Goal: Task Accomplishment & Management: Complete application form

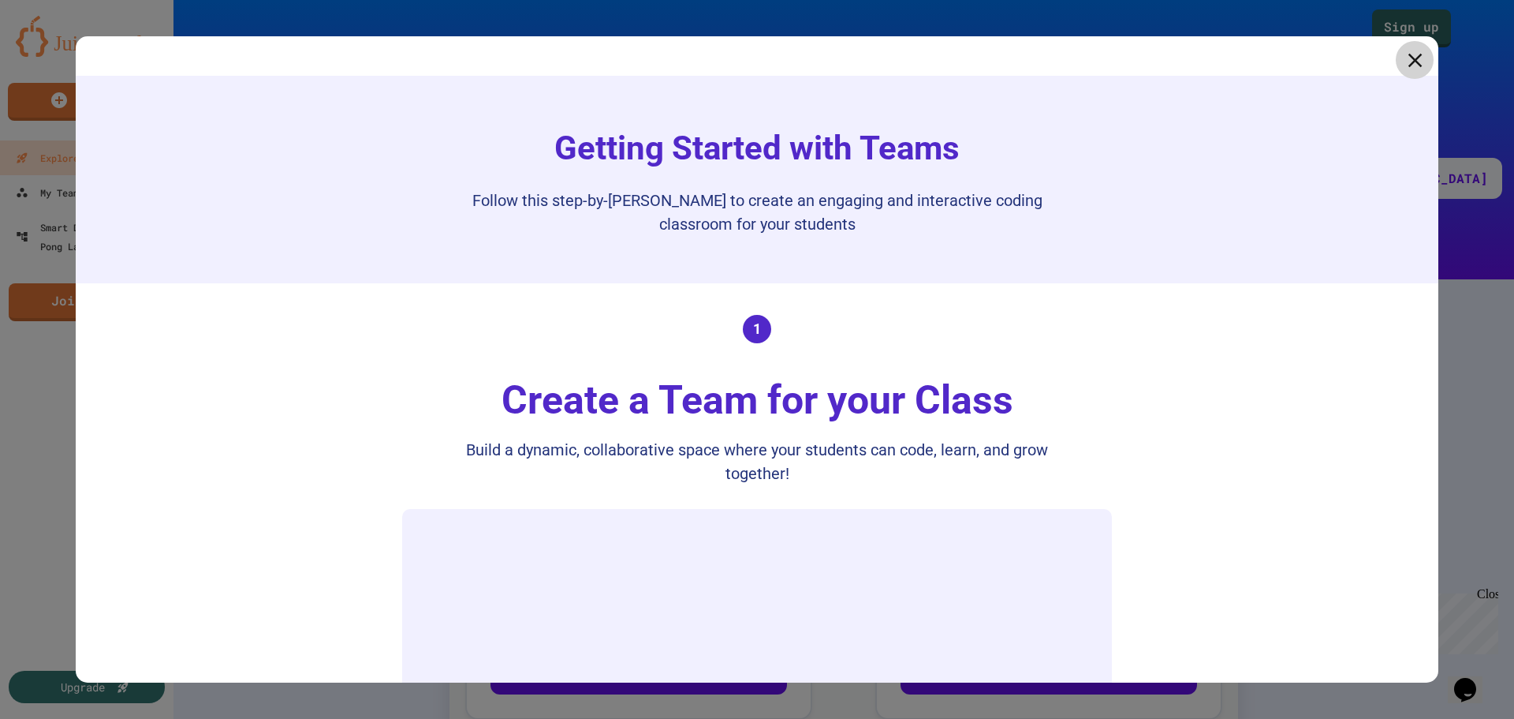
click at [1407, 53] on icon at bounding box center [1415, 60] width 24 height 24
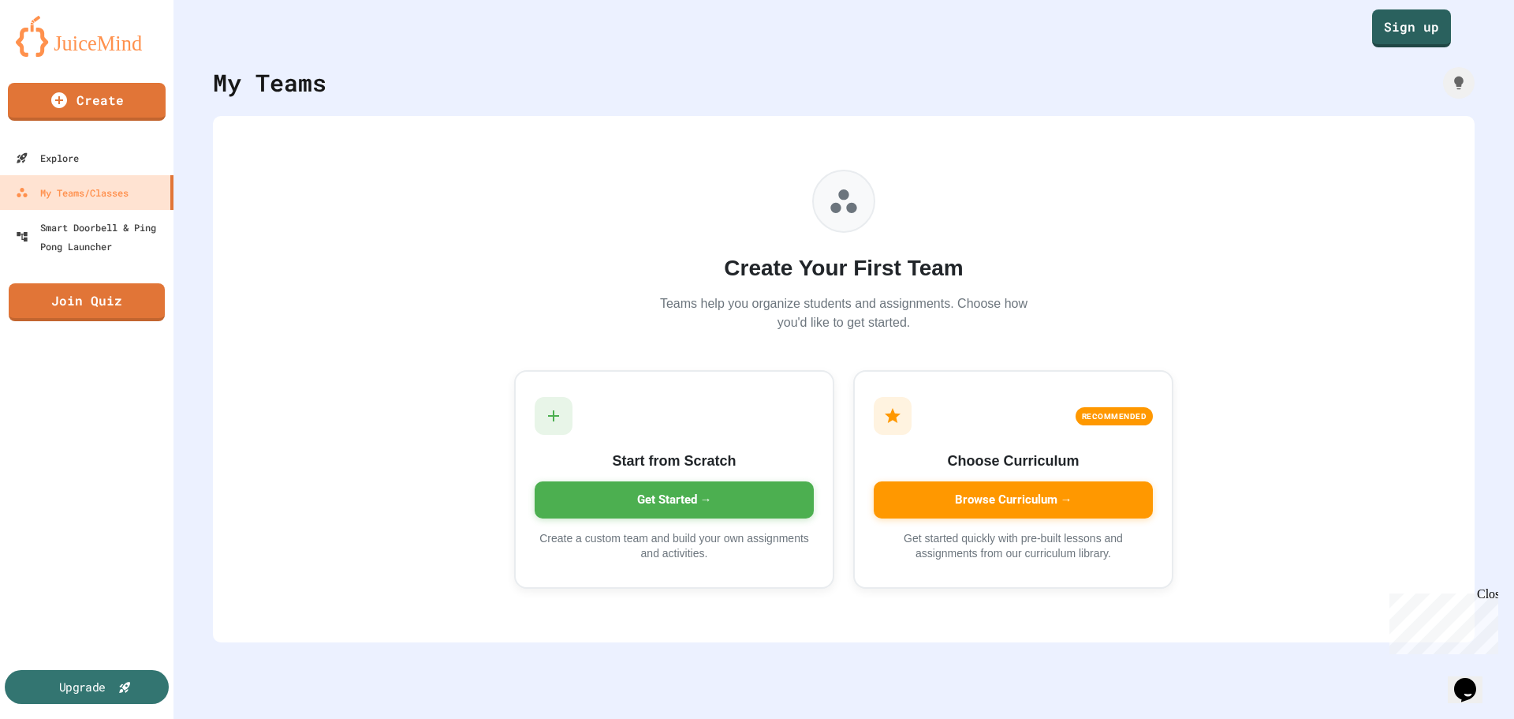
click at [85, 688] on div "Upgrade" at bounding box center [82, 686] width 47 height 17
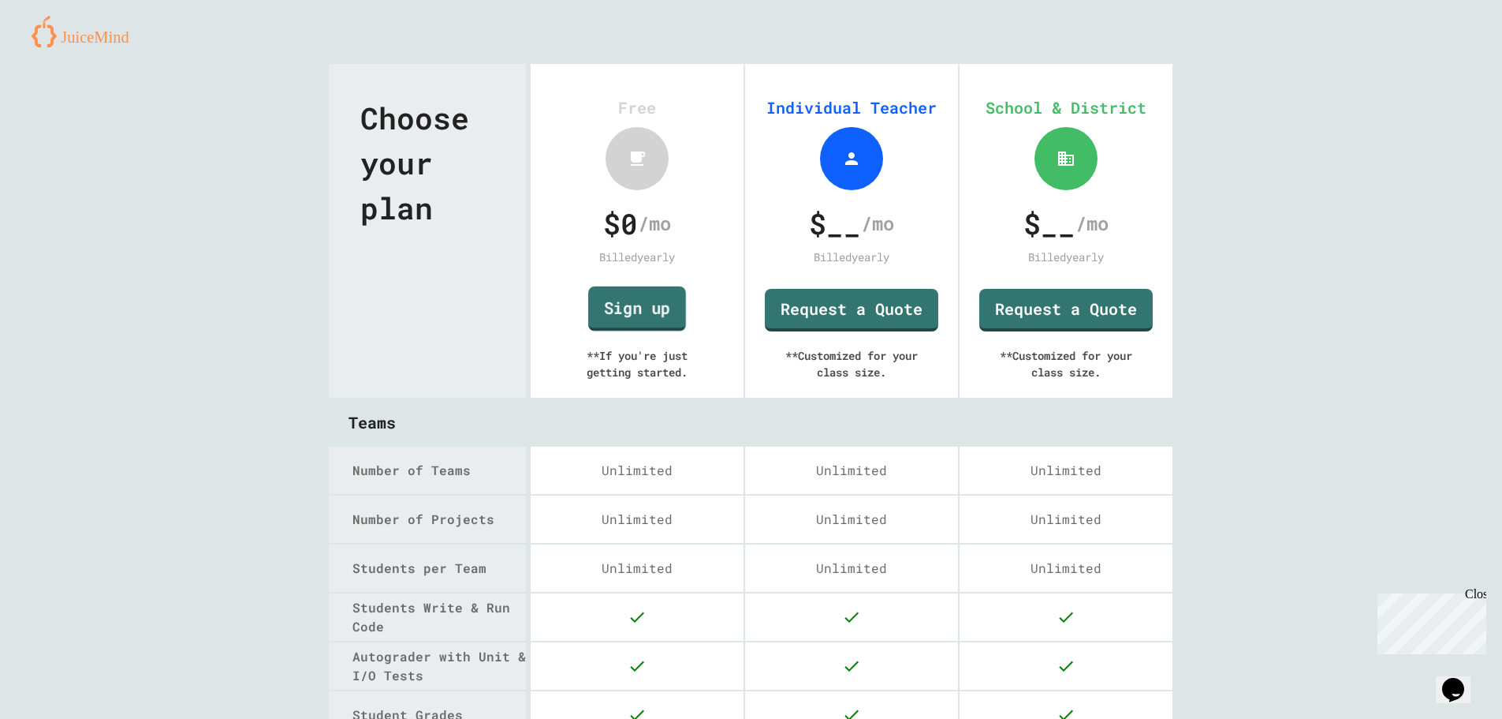
click at [607, 312] on link "Sign up" at bounding box center [637, 308] width 98 height 45
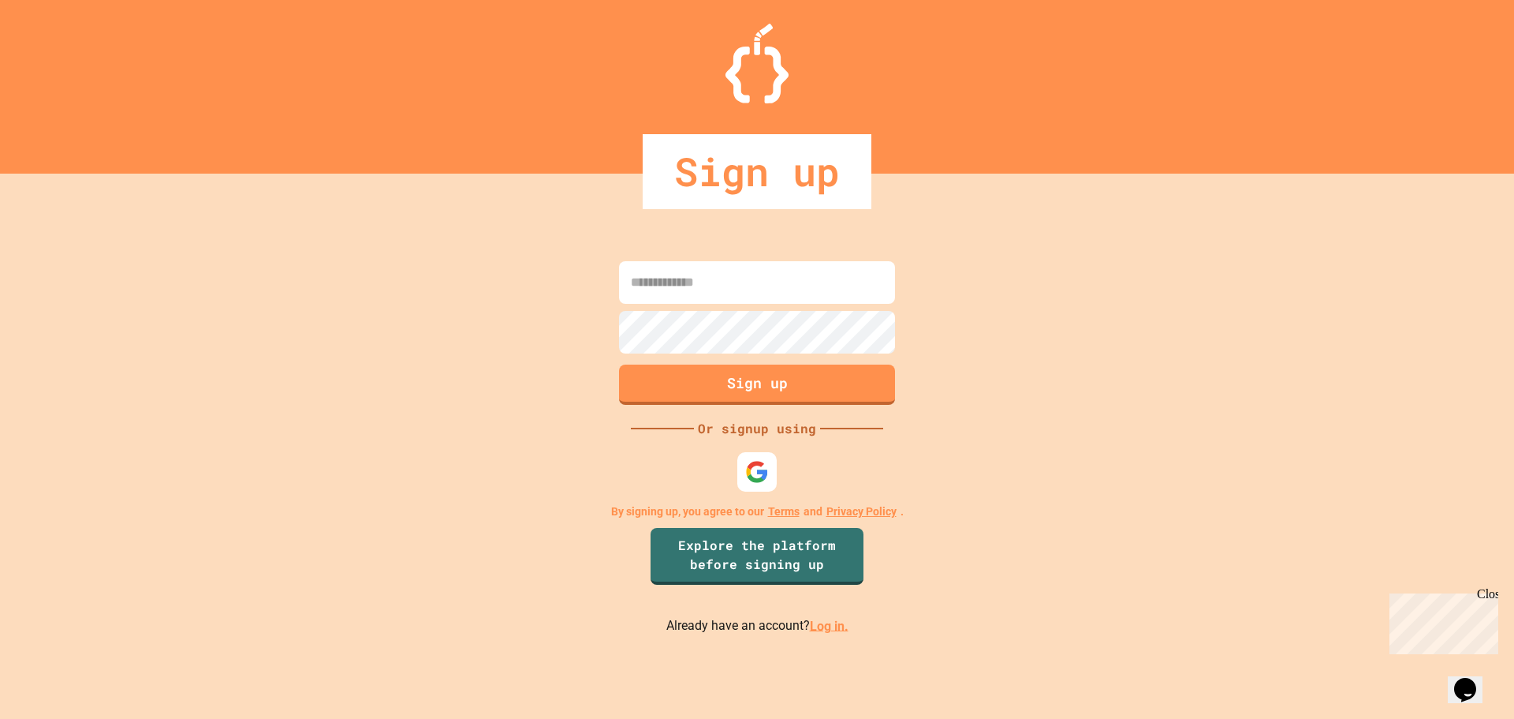
click at [606, 312] on div "Sign up Or signup using By signing up, you agree to our Terms and Privacy Polic…" at bounding box center [757, 446] width 1514 height 545
click at [471, 312] on div "Sign up Or signup using By signing up, you agree to our Terms and Privacy Polic…" at bounding box center [757, 446] width 1514 height 545
click at [748, 471] on img at bounding box center [758, 471] width 26 height 26
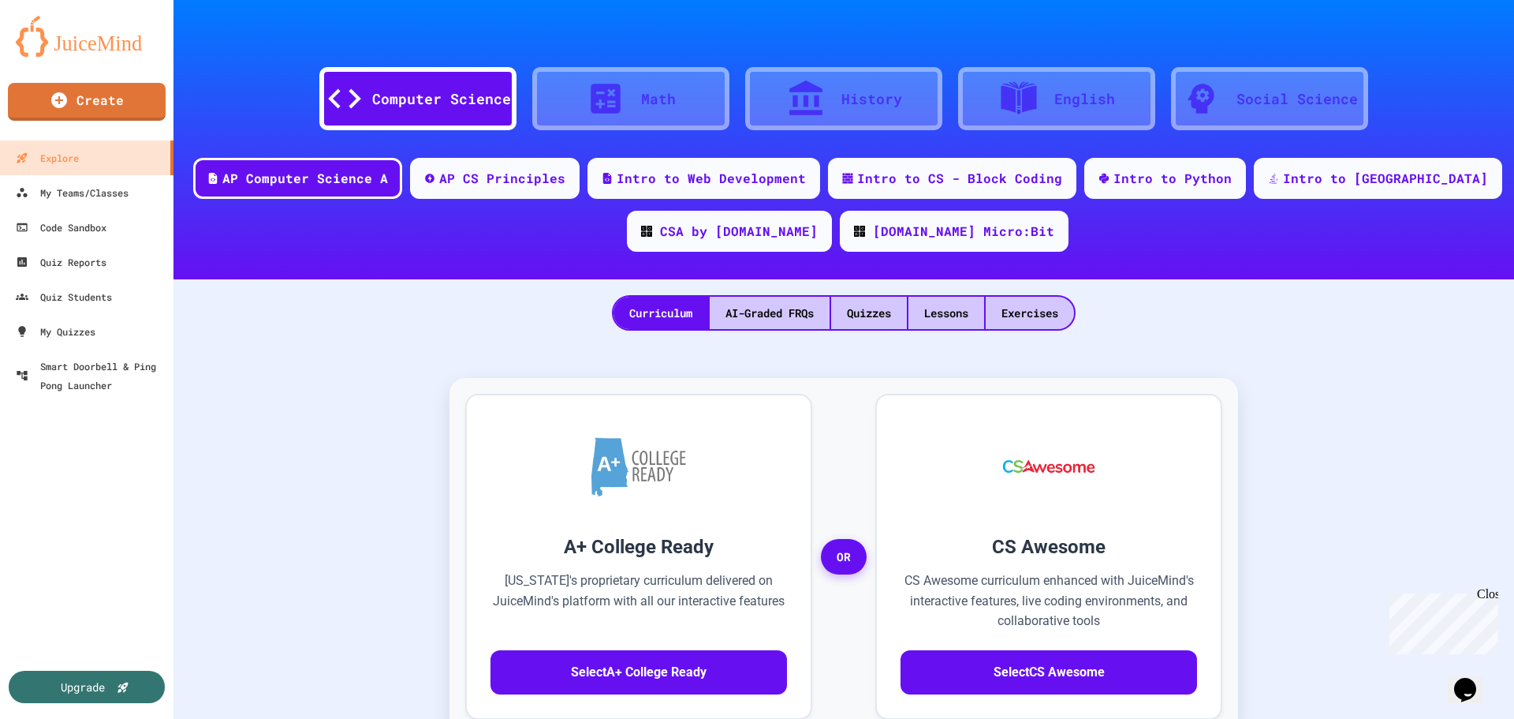
click at [434, 347] on div "A+ College Ready [US_STATE]'s proprietary curriculum delivered on JuiceMind's p…" at bounding box center [844, 556] width 820 height 420
click at [568, 167] on div "AP CS Principles" at bounding box center [503, 177] width 130 height 20
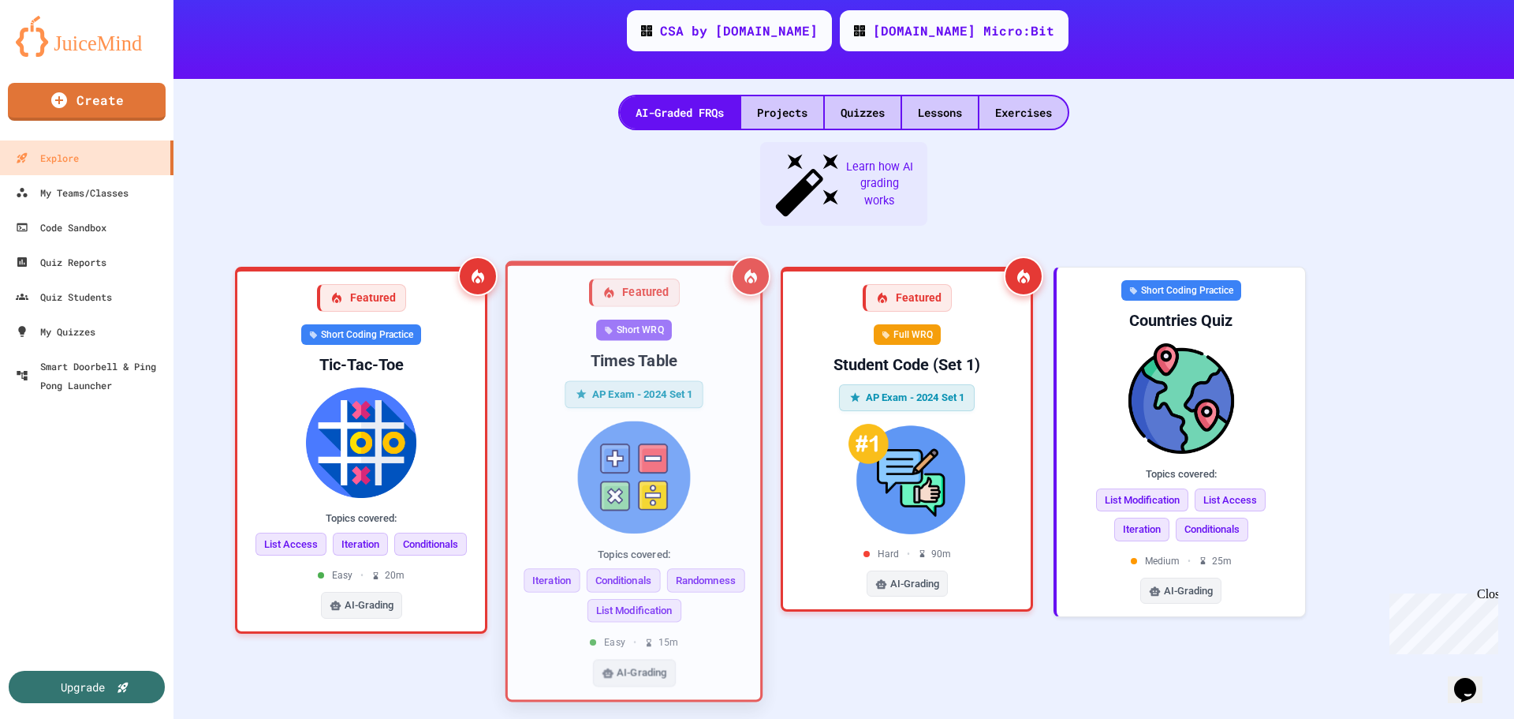
scroll to position [237, 0]
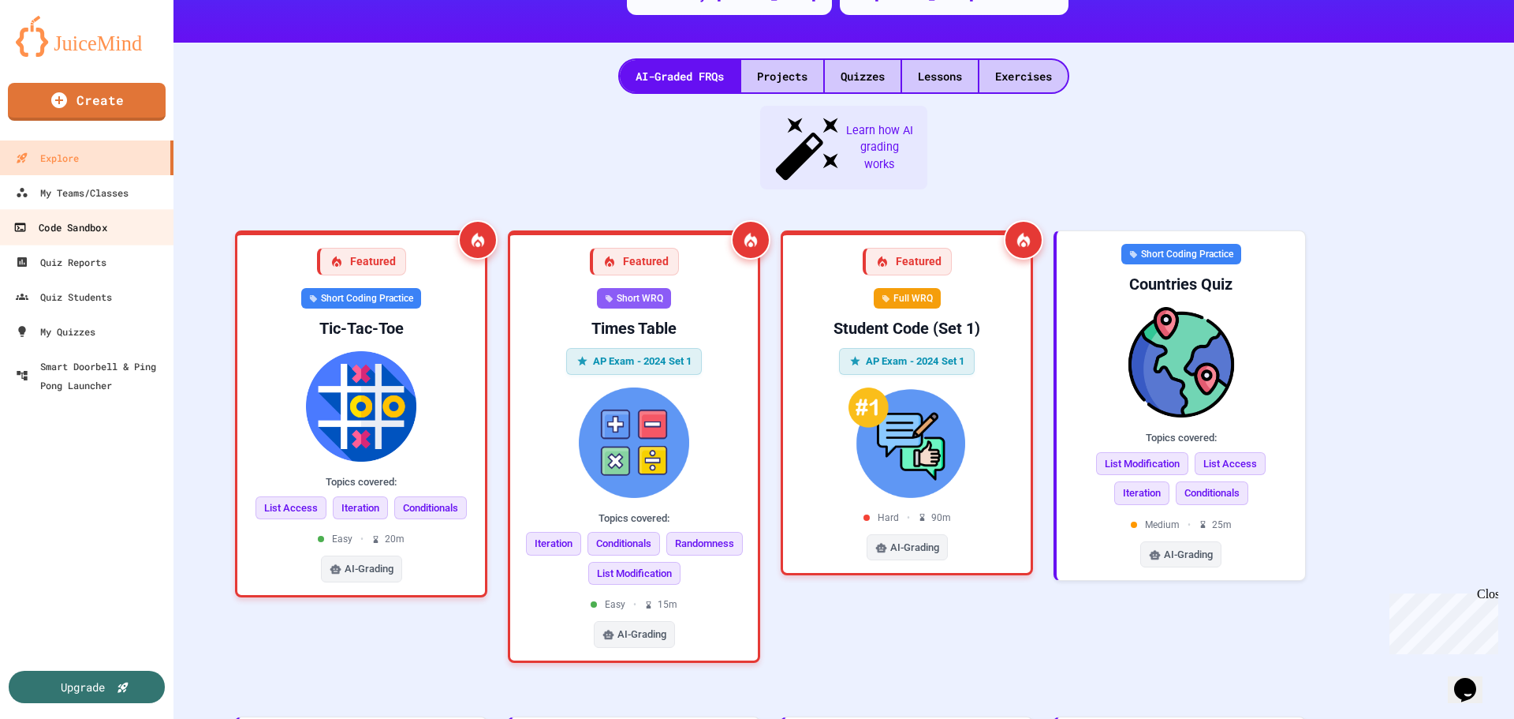
click at [119, 234] on link "Code Sandbox" at bounding box center [87, 226] width 179 height 35
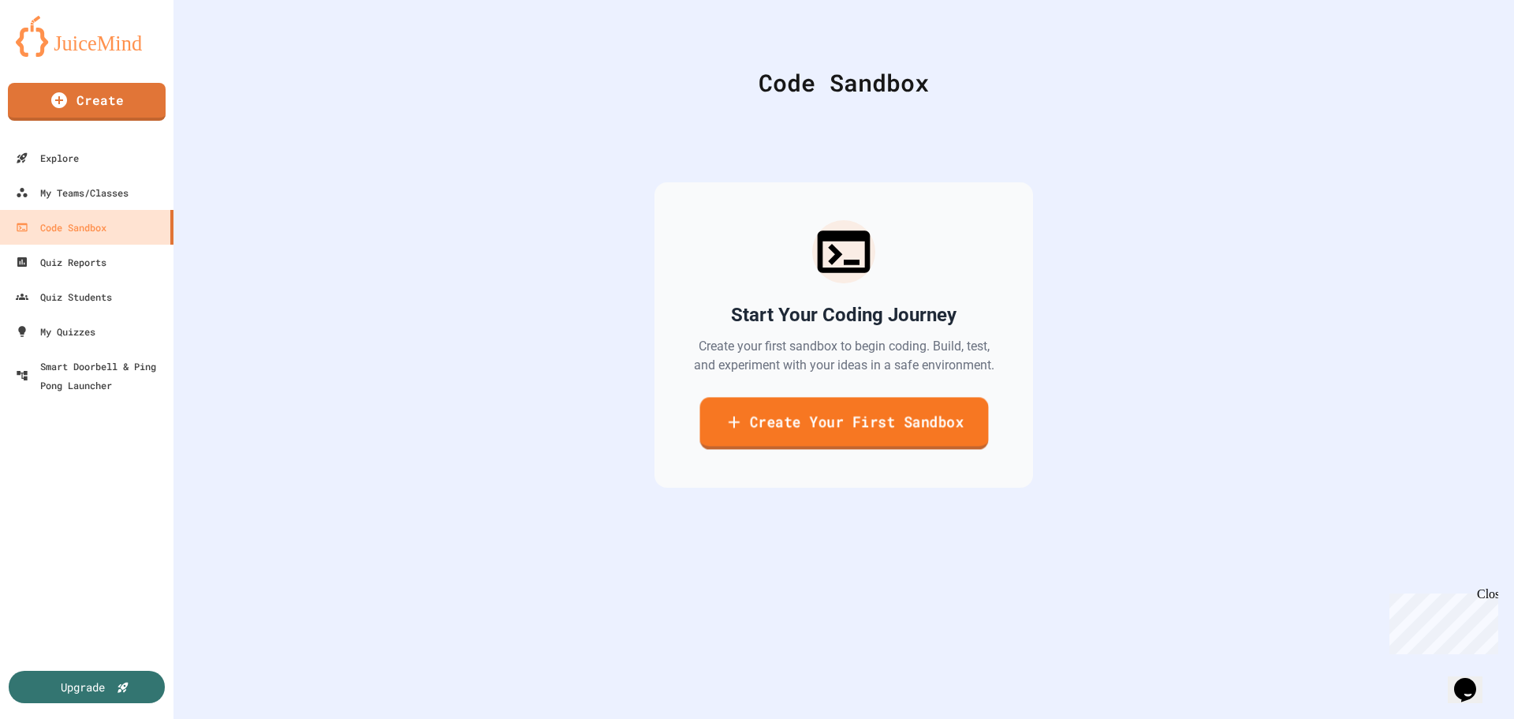
click at [863, 418] on link "Create Your First Sandbox" at bounding box center [844, 423] width 289 height 52
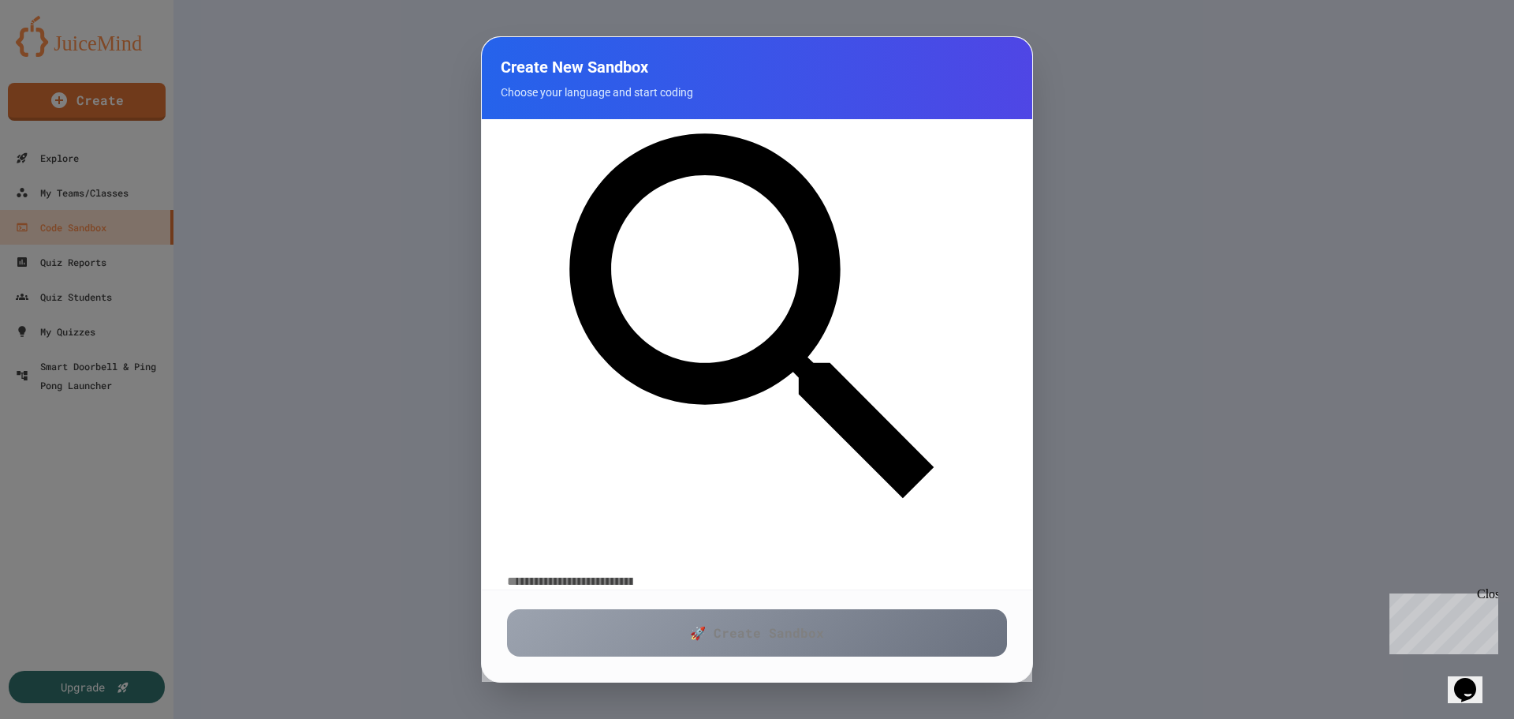
scroll to position [237, 0]
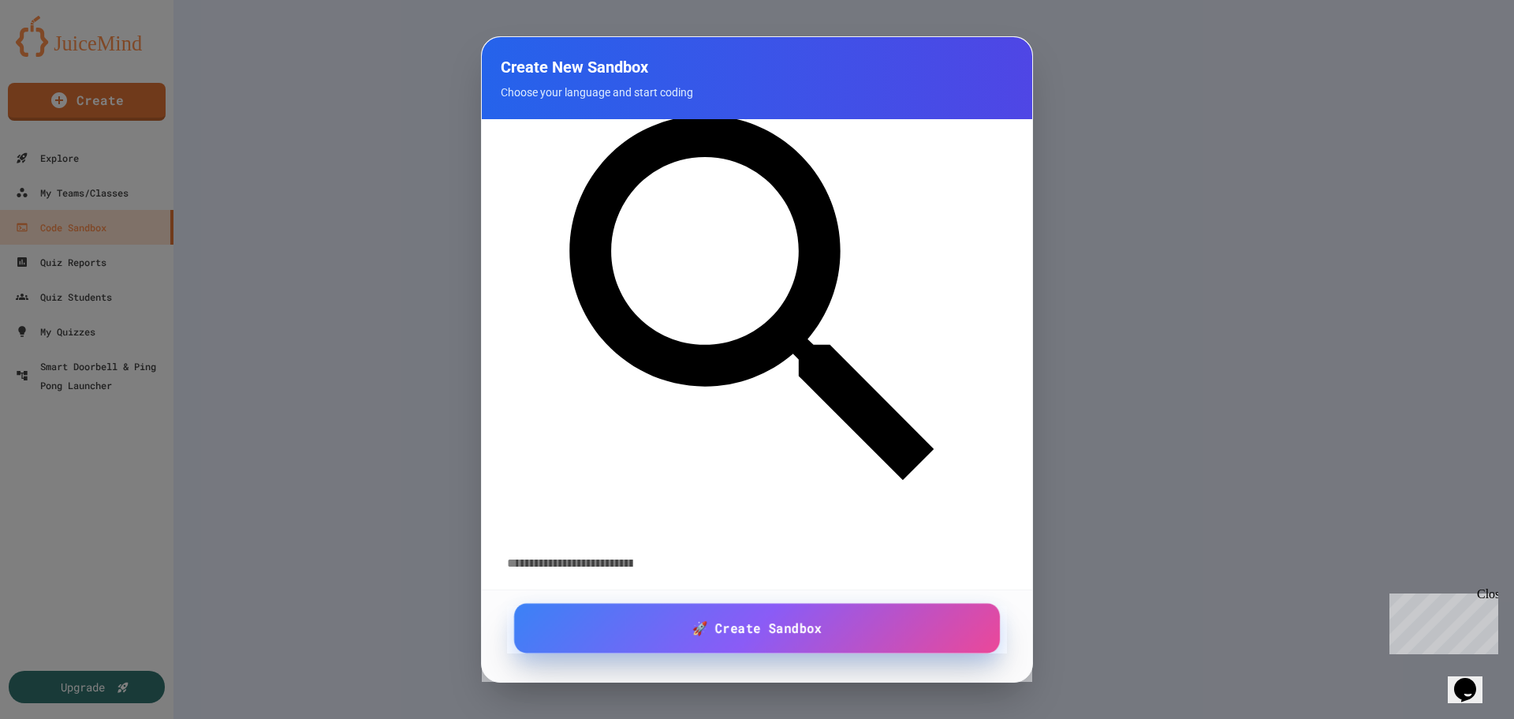
click at [786, 631] on span "🚀 Create Sandbox" at bounding box center [757, 628] width 130 height 20
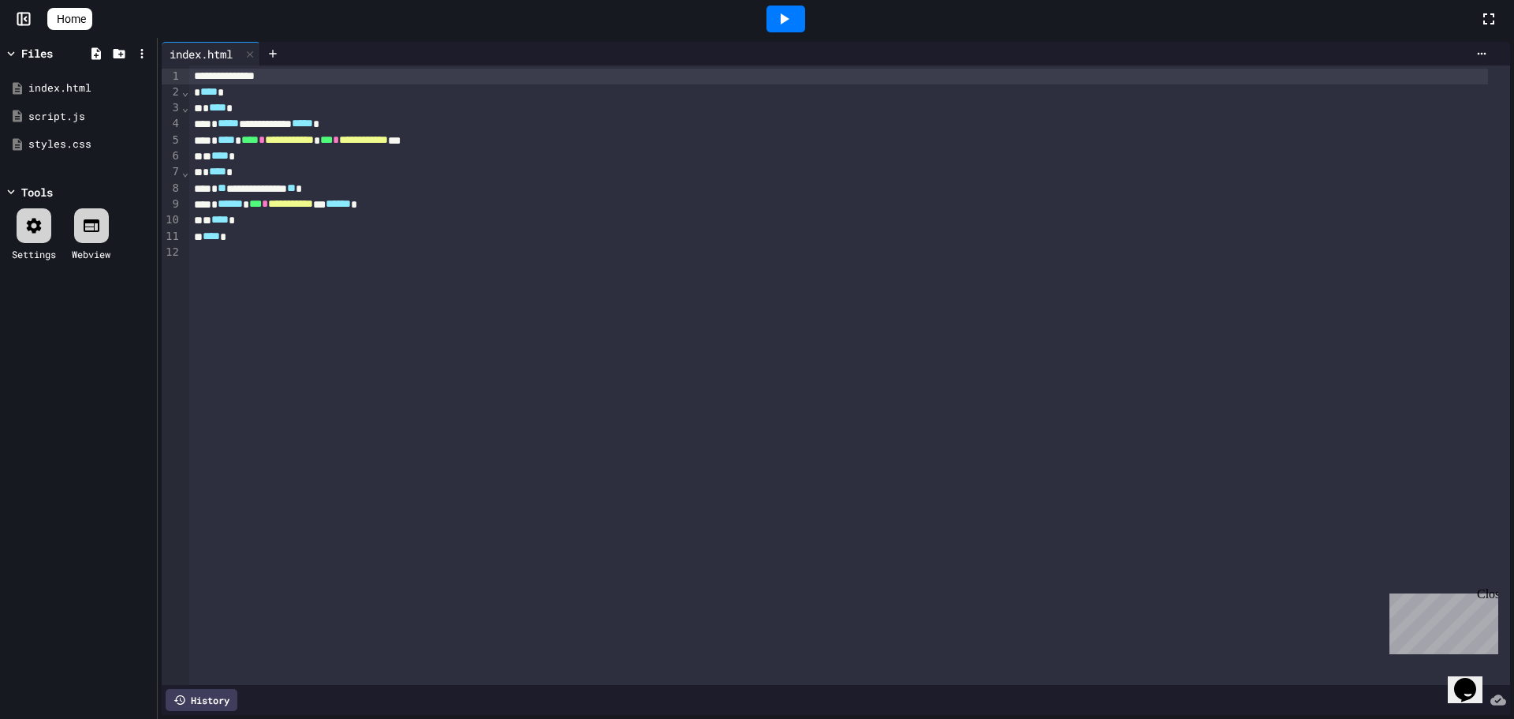
click at [70, 16] on link "Home" at bounding box center [69, 19] width 45 height 22
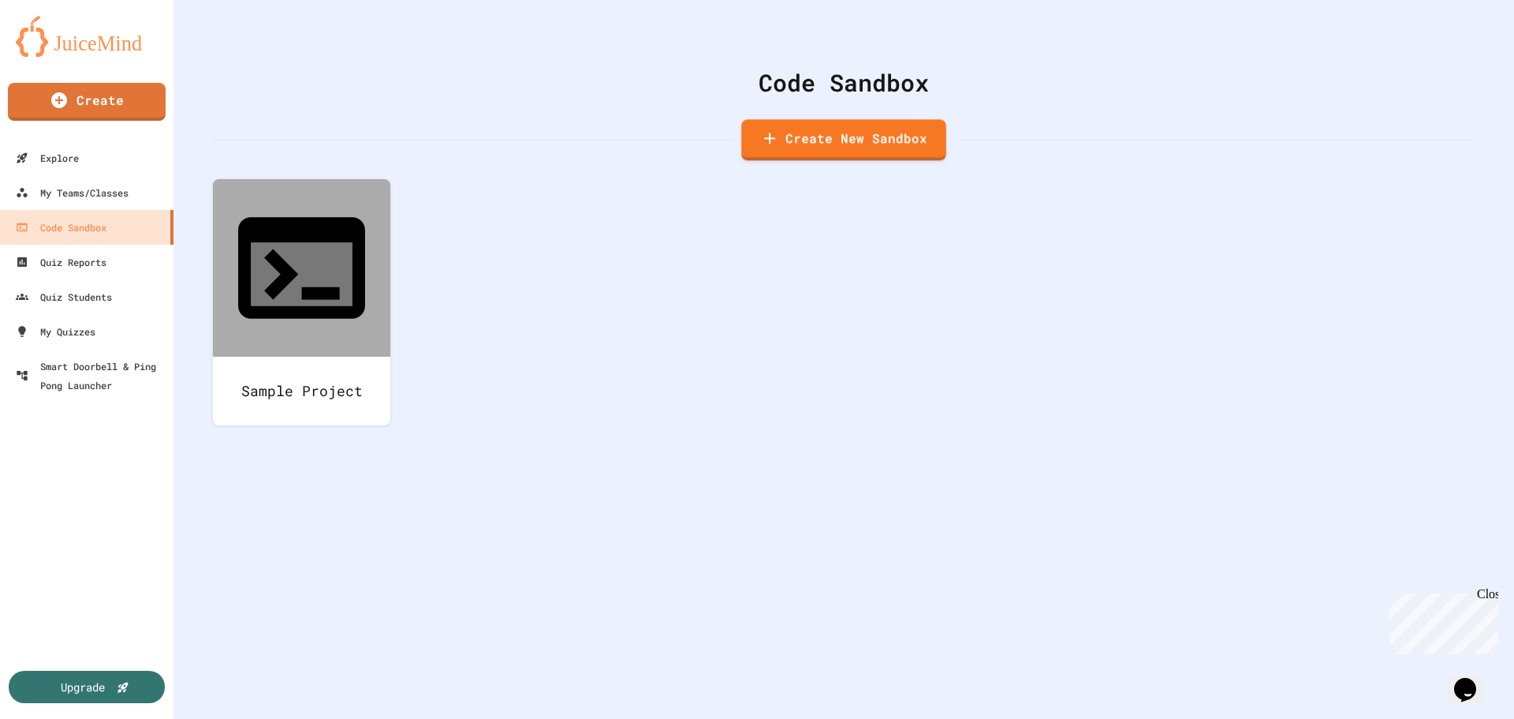
click at [949, 286] on div "Sample Project" at bounding box center [844, 314] width 1262 height 271
click at [1471, 43] on icon "My Account" at bounding box center [1479, 51] width 16 height 16
click at [1365, 237] on div at bounding box center [757, 359] width 1514 height 719
click at [273, 537] on div "Code Sandbox Create New Sandbox Sample Project" at bounding box center [844, 359] width 1341 height 719
click at [85, 185] on div "My Teams/Classes" at bounding box center [71, 193] width 116 height 20
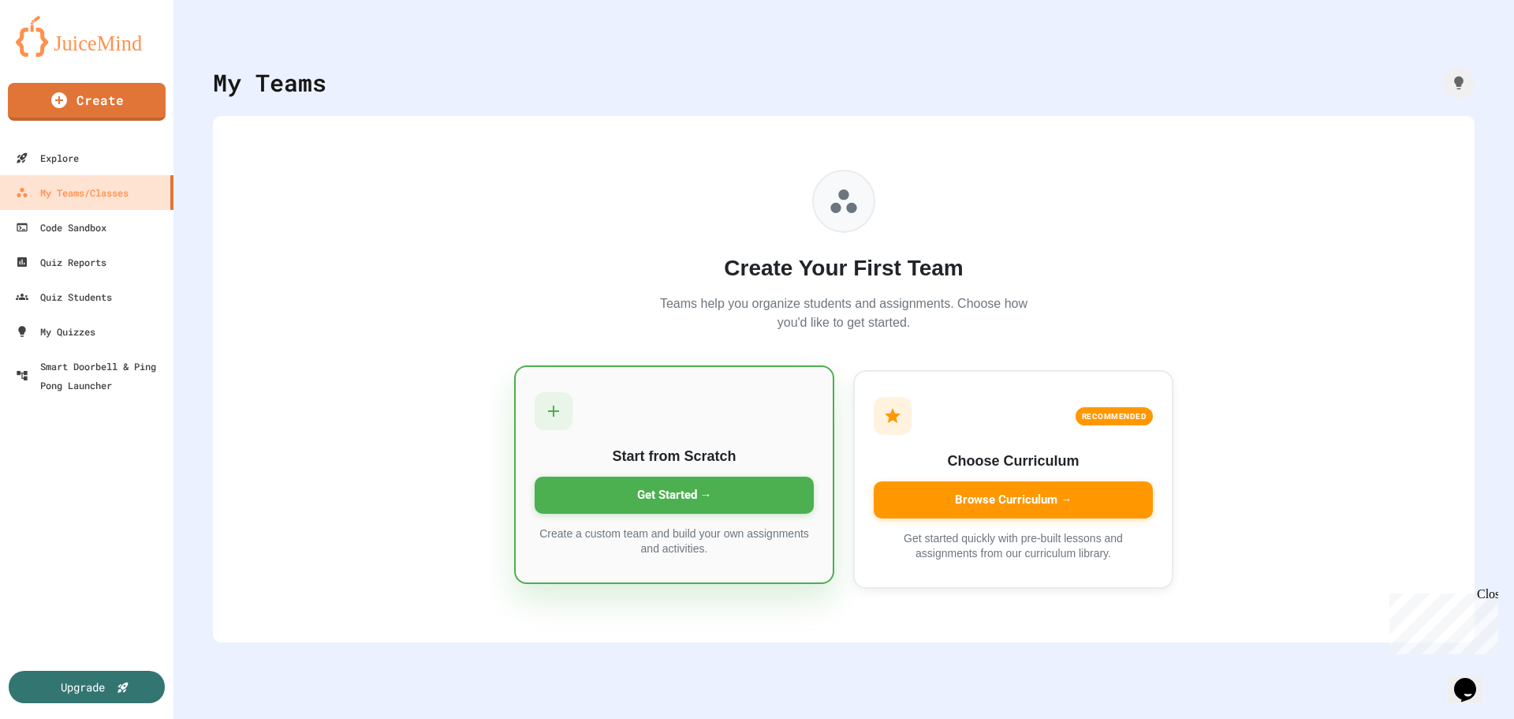
click at [685, 495] on div "Get Started →" at bounding box center [674, 494] width 279 height 37
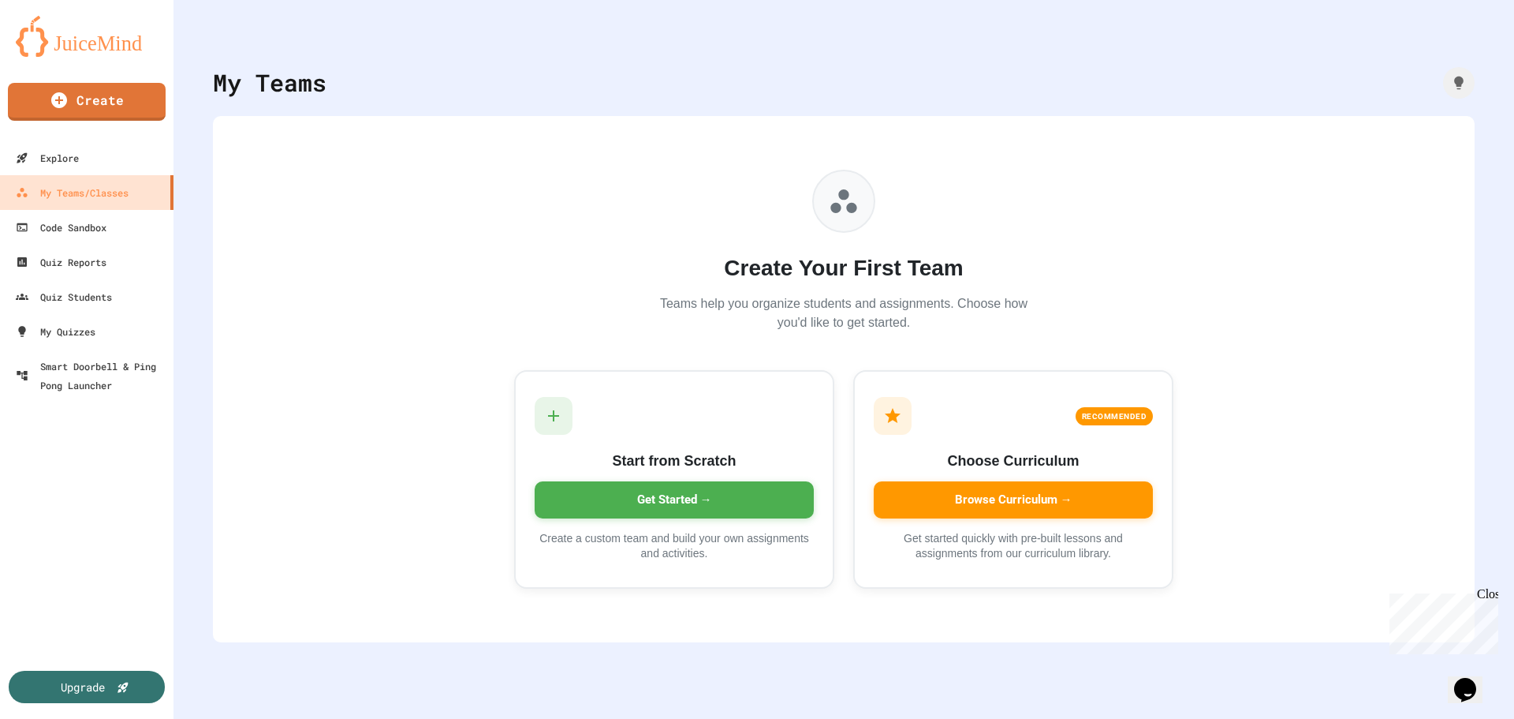
type input "**********"
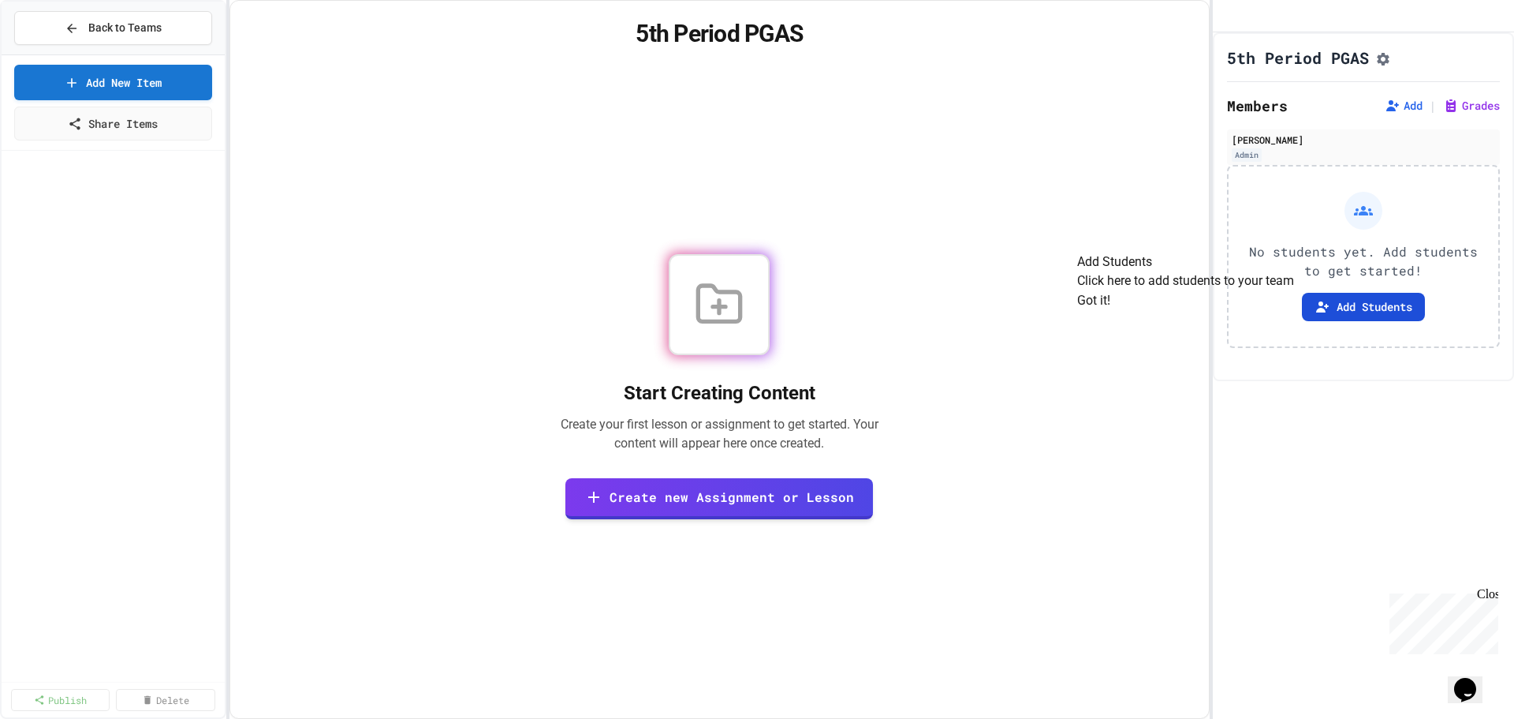
click at [1359, 321] on button "Add Students" at bounding box center [1363, 307] width 123 height 28
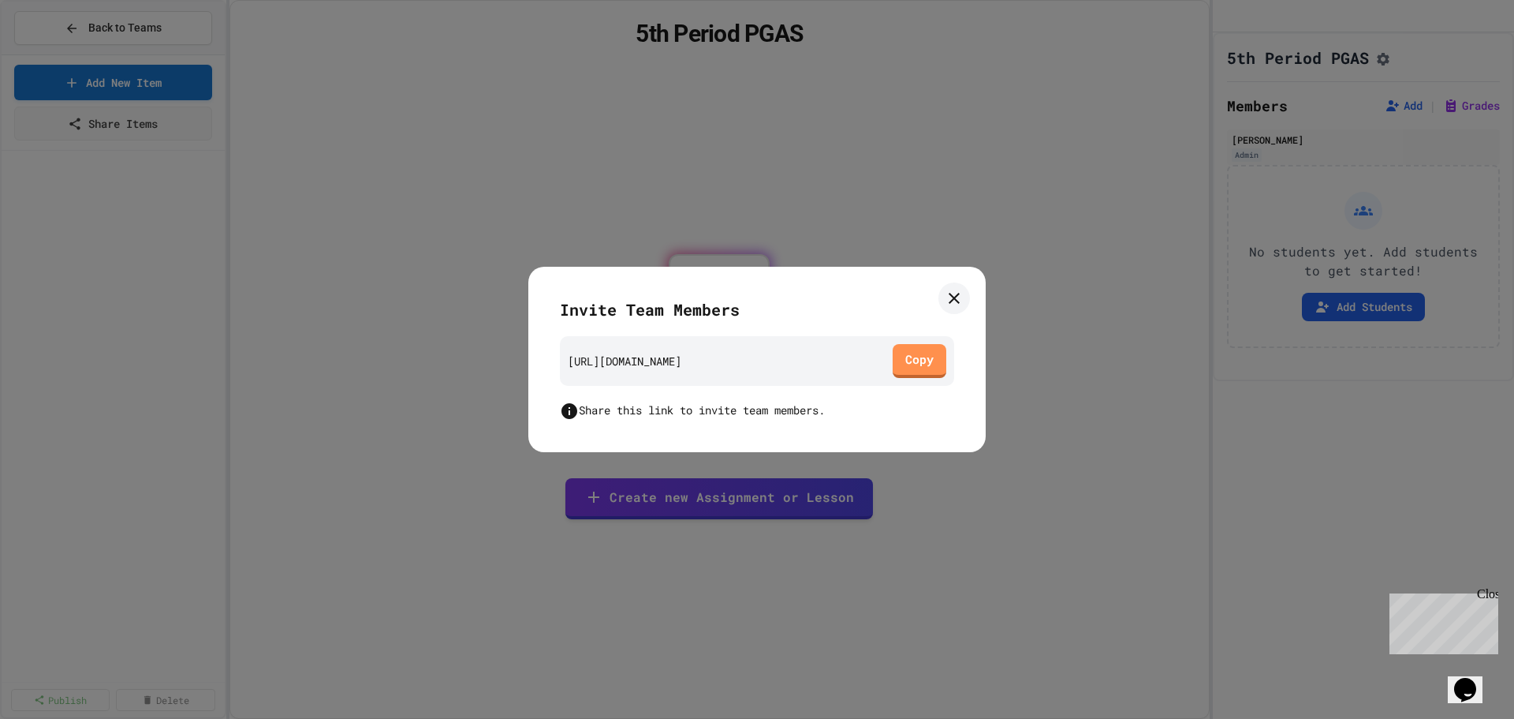
click at [786, 369] on div "[URL][DOMAIN_NAME] Copy" at bounding box center [757, 361] width 394 height 50
click at [814, 339] on div "[URL][DOMAIN_NAME] Copy" at bounding box center [757, 361] width 394 height 50
click at [812, 339] on div "[URL][DOMAIN_NAME] Copy" at bounding box center [757, 361] width 394 height 50
click at [806, 350] on div "[URL][DOMAIN_NAME] Copy" at bounding box center [757, 361] width 394 height 50
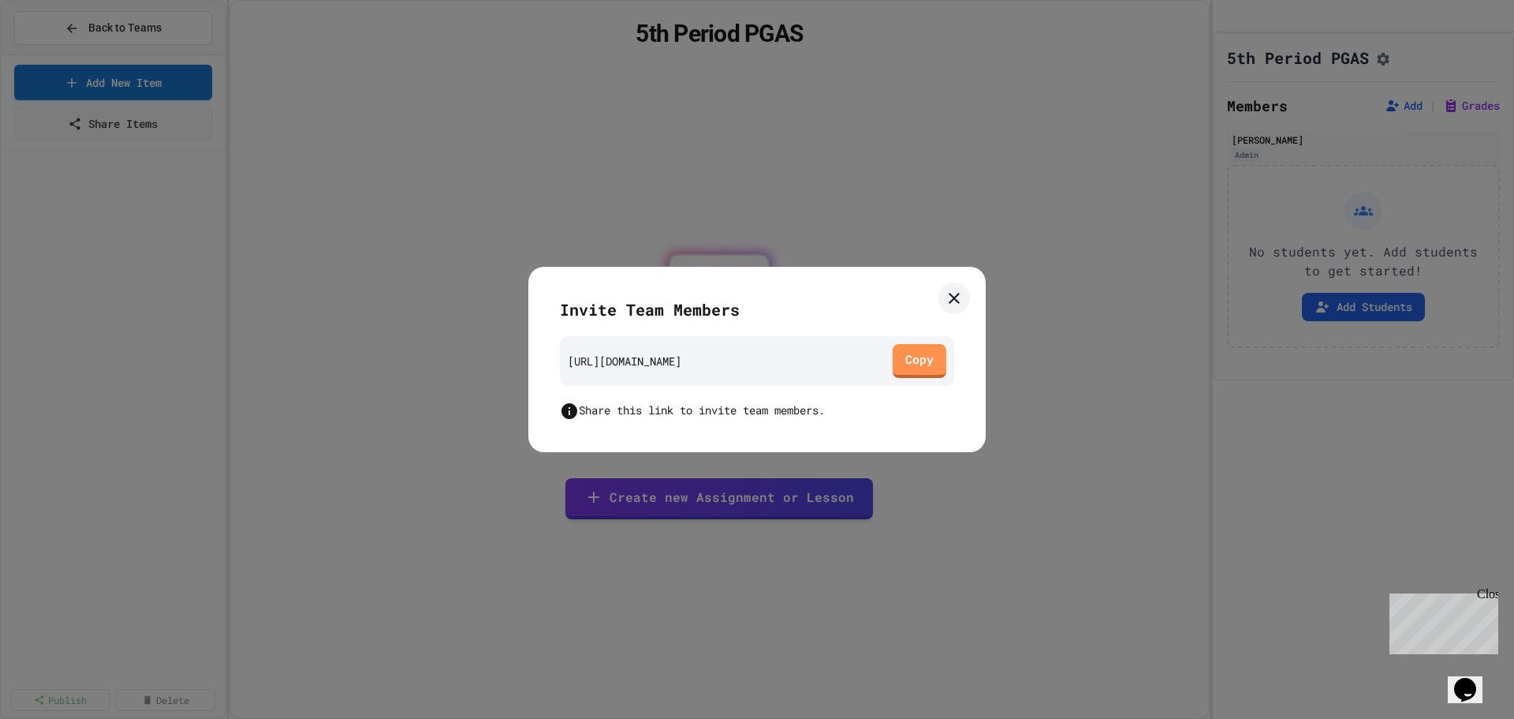
click at [806, 350] on div "[URL][DOMAIN_NAME] Copy" at bounding box center [757, 361] width 394 height 50
click at [913, 355] on link "Copy" at bounding box center [920, 359] width 52 height 35
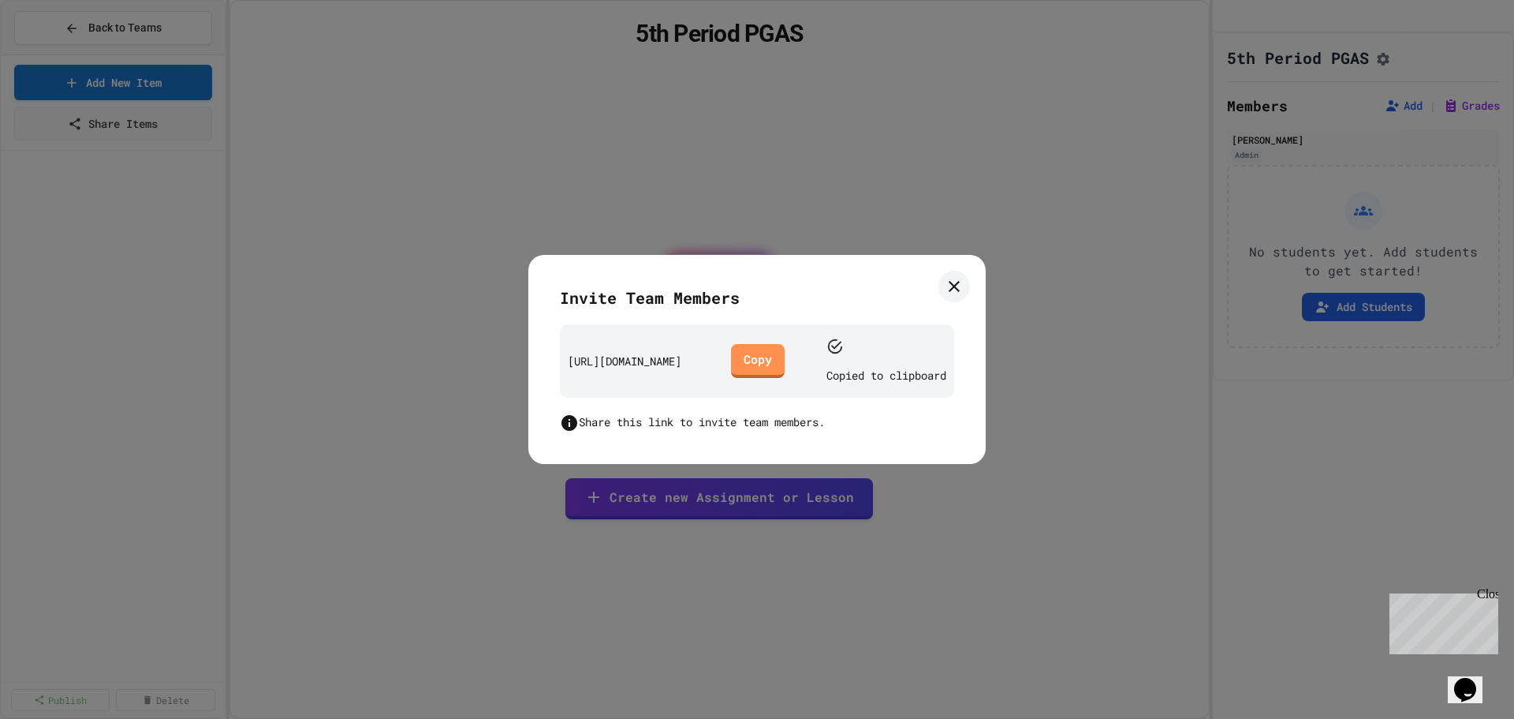
click at [1172, 196] on div at bounding box center [757, 359] width 1514 height 719
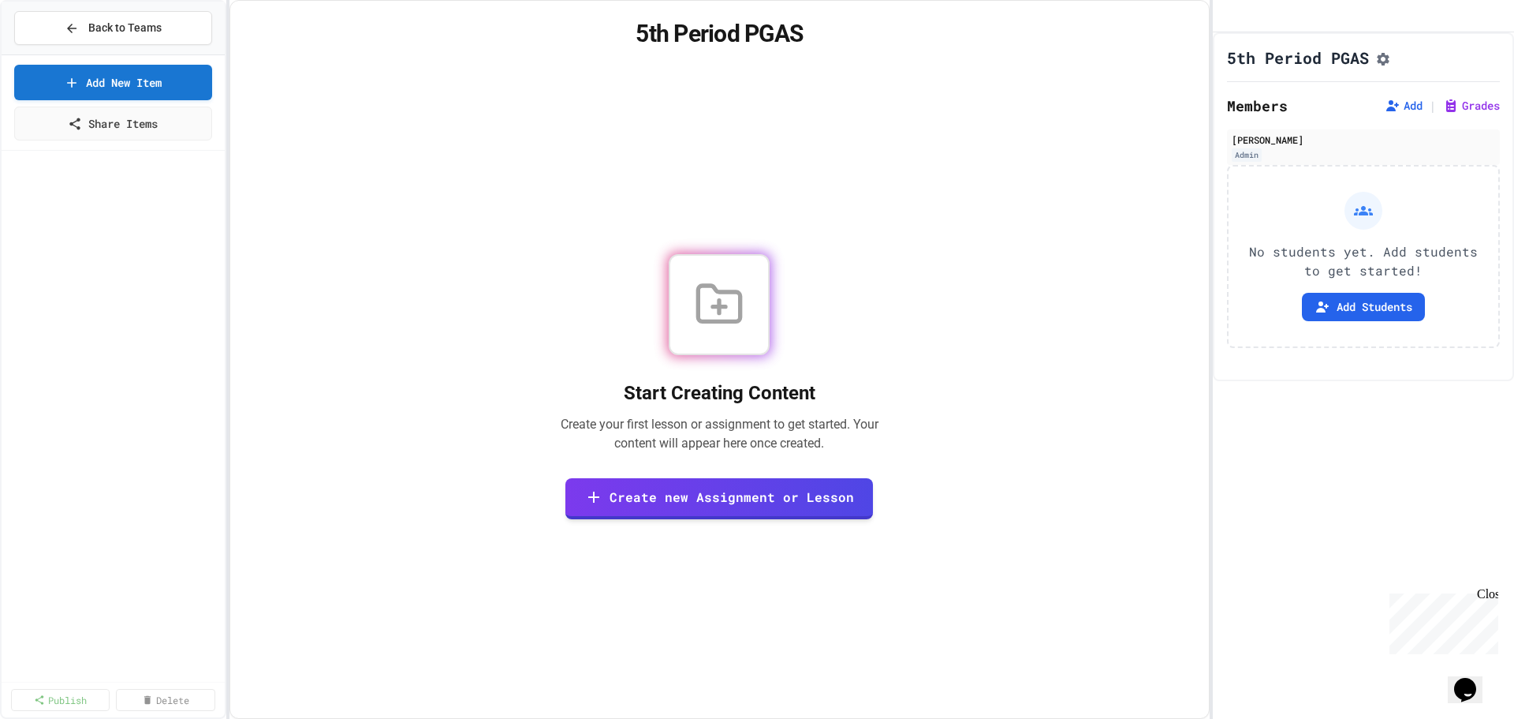
click at [1040, 129] on div "Start Creating Content Create your first lesson or assignment to get started. Y…" at bounding box center [719, 385] width 941 height 625
drag, startPoint x: 801, startPoint y: 39, endPoint x: 730, endPoint y: 35, distance: 71.1
click at [681, 29] on h1 "5th Period PGAS" at bounding box center [719, 34] width 941 height 28
click at [811, 52] on div "5th Period PGAS Start Creating Content Create your first lesson or assignment t…" at bounding box center [720, 359] width 980 height 719
click at [1310, 26] on div at bounding box center [1363, 16] width 301 height 32
